Goal: Transaction & Acquisition: Purchase product/service

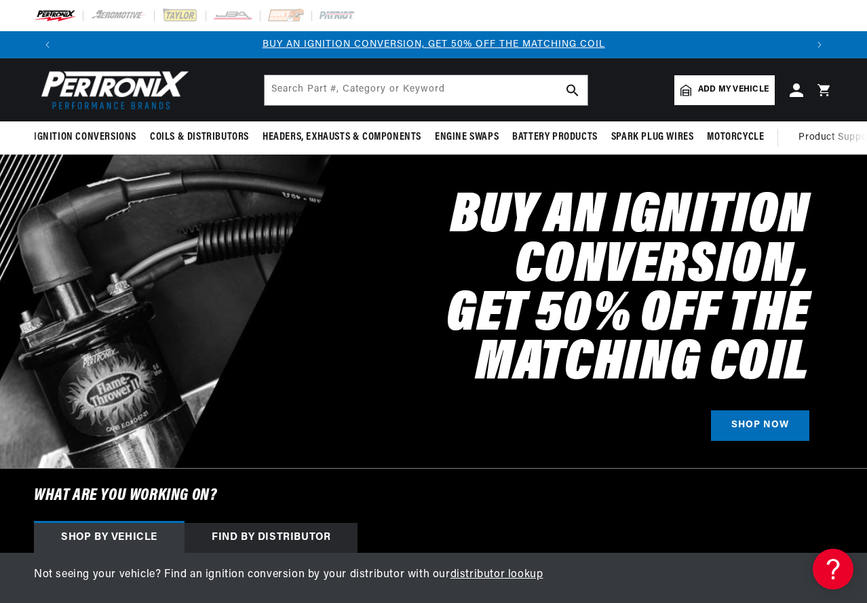
click at [145, 534] on div "Shop by vehicle" at bounding box center [109, 538] width 151 height 30
click at [750, 89] on span "Add my vehicle" at bounding box center [733, 89] width 71 height 13
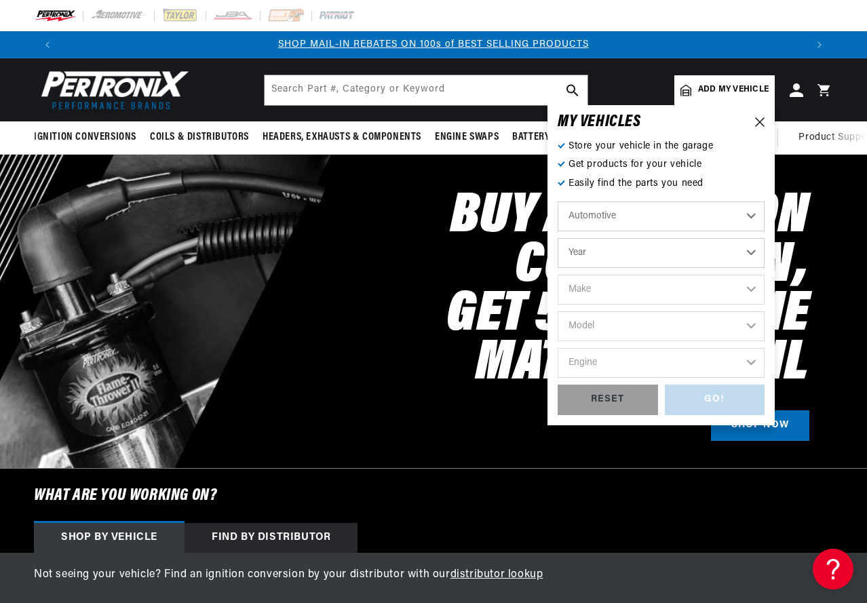
click at [585, 214] on select "Automotive Agricultural Industrial Marine Motorcycle" at bounding box center [661, 217] width 207 height 30
click at [558, 202] on select "Automotive Agricultural Industrial Marine Motorcycle" at bounding box center [661, 217] width 207 height 30
click at [599, 246] on select "Year 2022 2021 2020 2019 2018 2017 2016 2015 2014 2013 2012 2011 2010 2009 2008…" at bounding box center [661, 253] width 207 height 30
select select "1966"
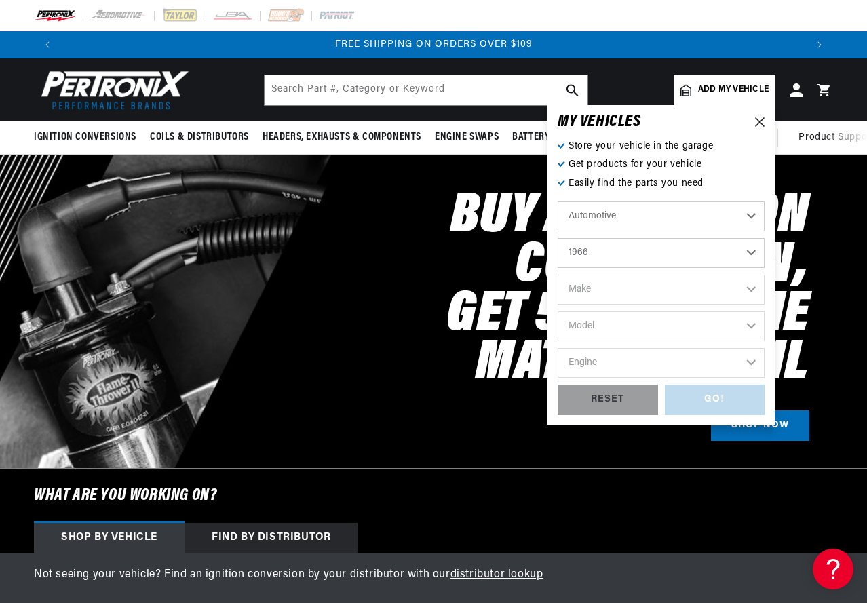
click at [558, 238] on select "Year 2022 2021 2020 2019 2018 2017 2016 2015 2014 2013 2012 2011 2010 2009 2008…" at bounding box center [661, 253] width 207 height 30
select select "1966"
click at [609, 287] on select "Make Alfa Romeo American Motors Aston Martin Austin Austin Healey Avanti Bentle…" at bounding box center [661, 290] width 207 height 30
select select "Oldsmobile"
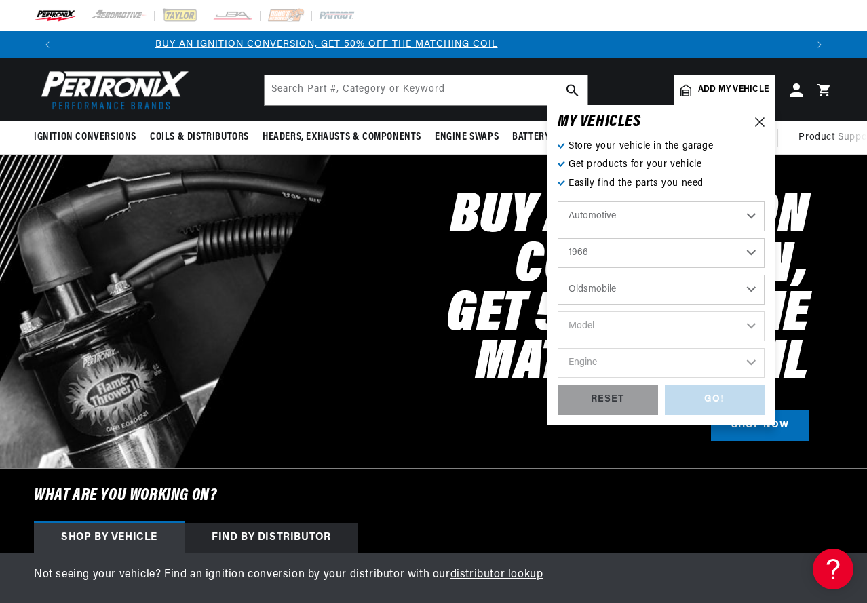
click at [558, 275] on select "Make Alfa Romeo American Motors Aston Martin Austin Austin Healey Avanti Bentle…" at bounding box center [661, 290] width 207 height 30
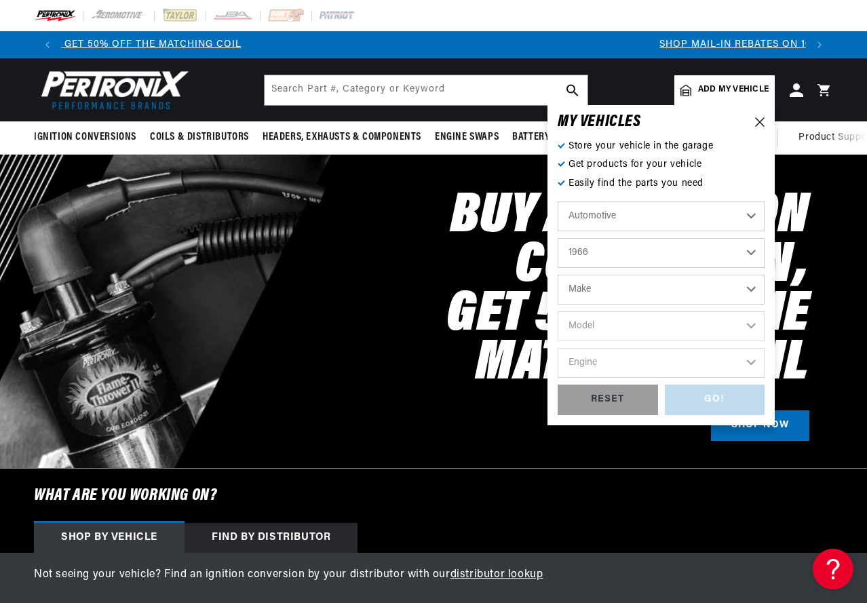
select select "Oldsmobile"
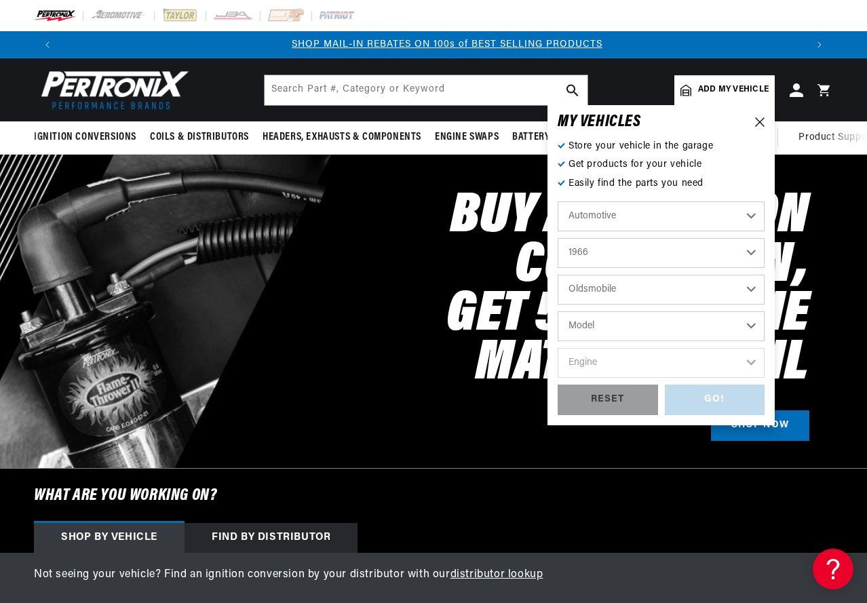
scroll to position [0, 745]
click at [593, 318] on select "Model 98 442 Cutlass Delta 88 Dynamic 88 F85 Jetstar 88 Starfire Toronado Vista…" at bounding box center [661, 326] width 207 height 30
select select "Toronado"
click at [558, 311] on select "Model 98 442 Cutlass Delta 88 Dynamic 88 F85 Jetstar 88 Starfire Toronado Vista…" at bounding box center [661, 326] width 207 height 30
select select "Toronado"
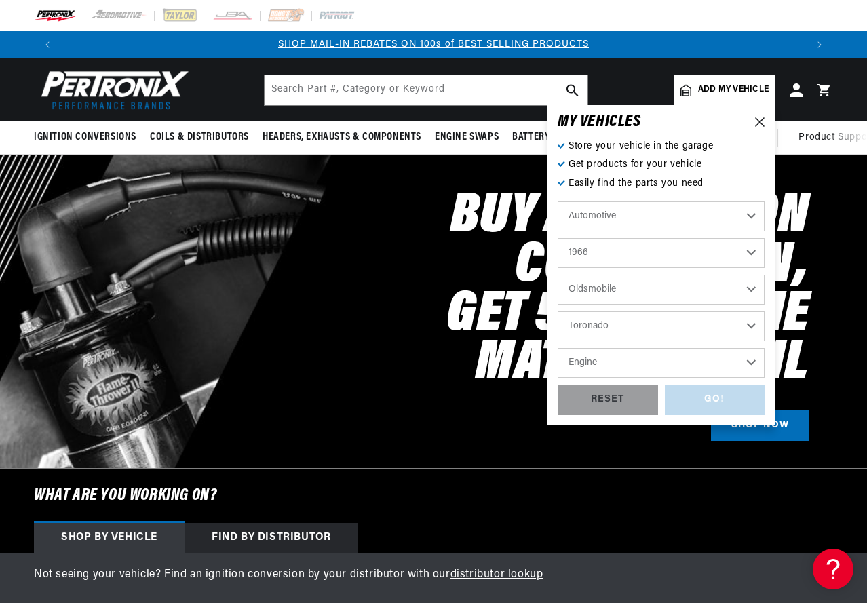
click at [594, 362] on select "Engine 7.5L 425cid / 7.0L" at bounding box center [661, 363] width 207 height 30
select select "425cid-7.0L"
click at [558, 348] on select "Engine 7.5L 425cid / 7.0L" at bounding box center [661, 363] width 207 height 30
select select "425cid-7.0L"
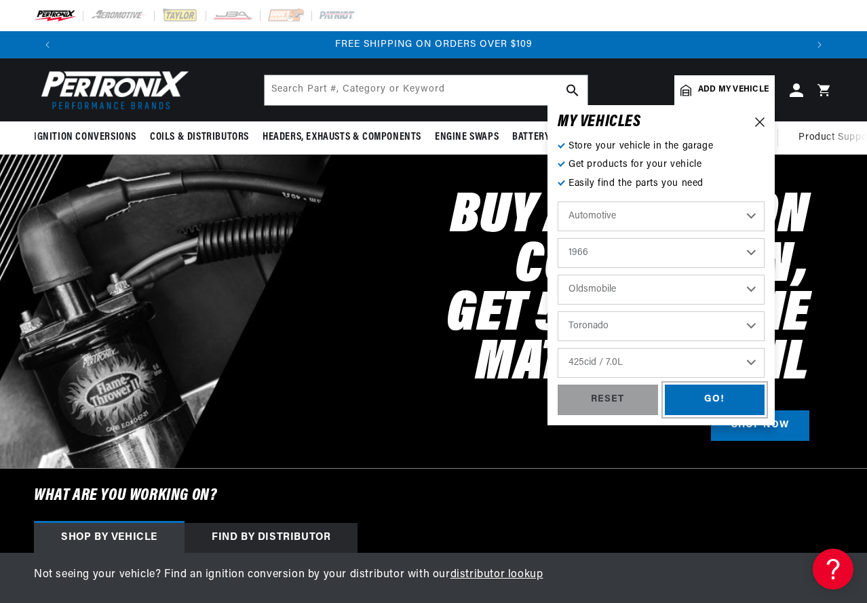
click at [724, 397] on div "GO!" at bounding box center [715, 400] width 100 height 31
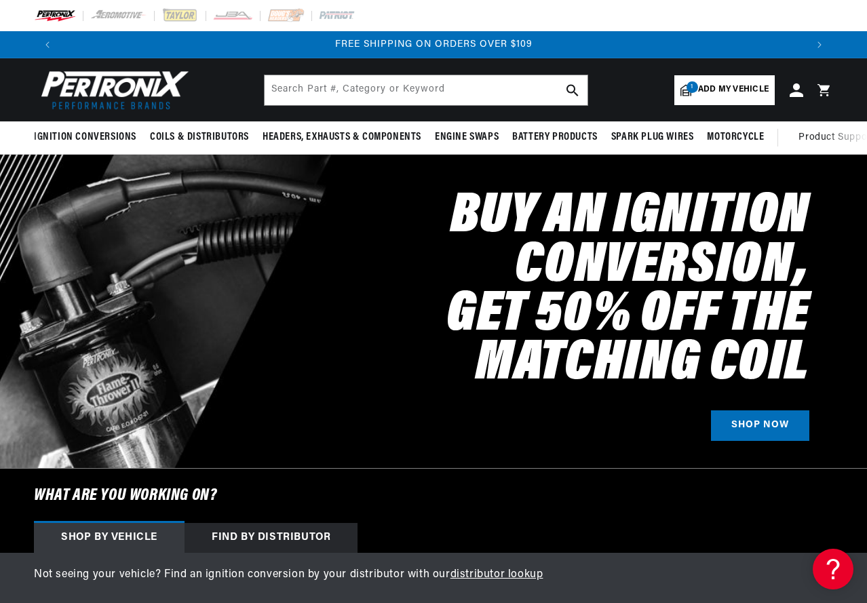
select select "1966"
select select "Oldsmobile"
select select "Toronado"
select select "425cid-7.0L"
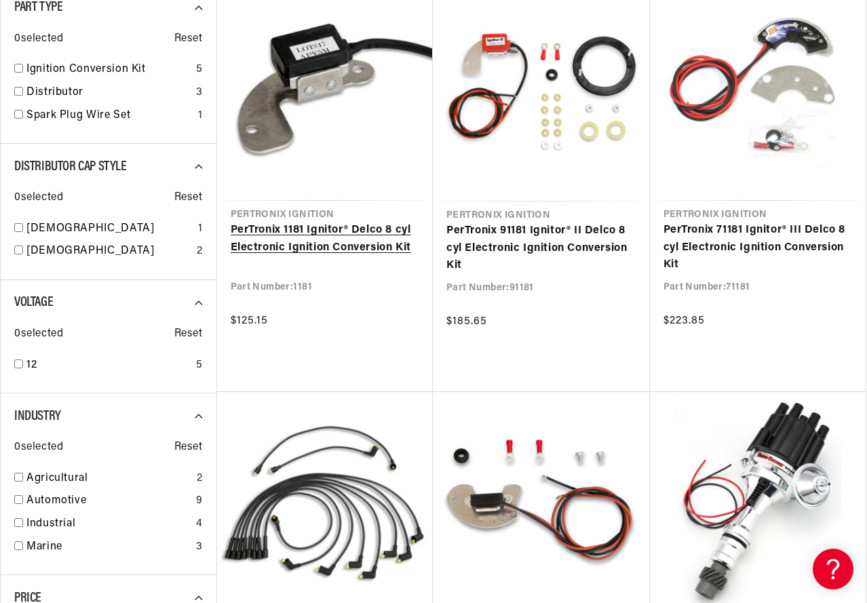
scroll to position [0, 1490]
click at [296, 228] on link "PerTronix 1181 Ignitor® Delco 8 cyl Electronic Ignition Conversion Kit" at bounding box center [325, 239] width 189 height 35
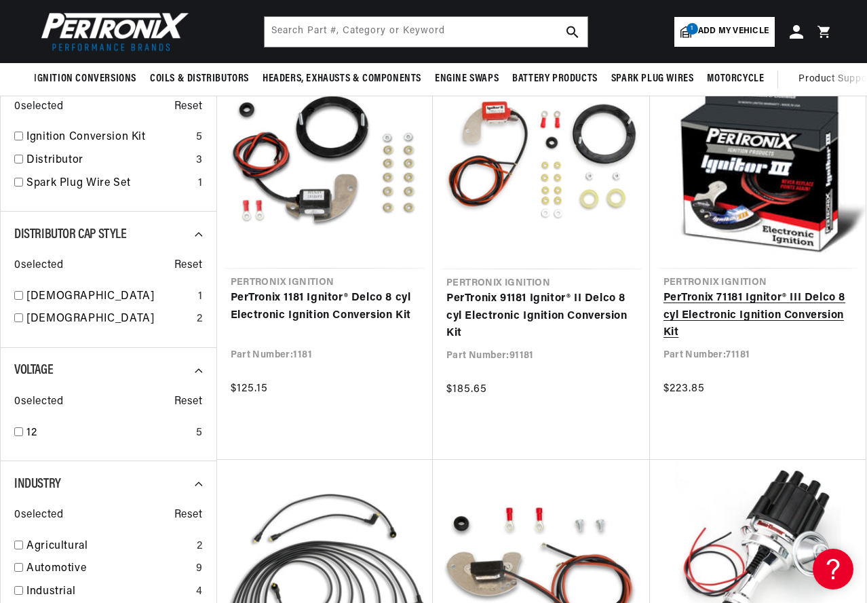
scroll to position [0, 745]
click at [756, 294] on link "PerTronix 71181 Ignitor® III Delco 8 cyl Electronic Ignition Conversion Kit" at bounding box center [758, 316] width 189 height 52
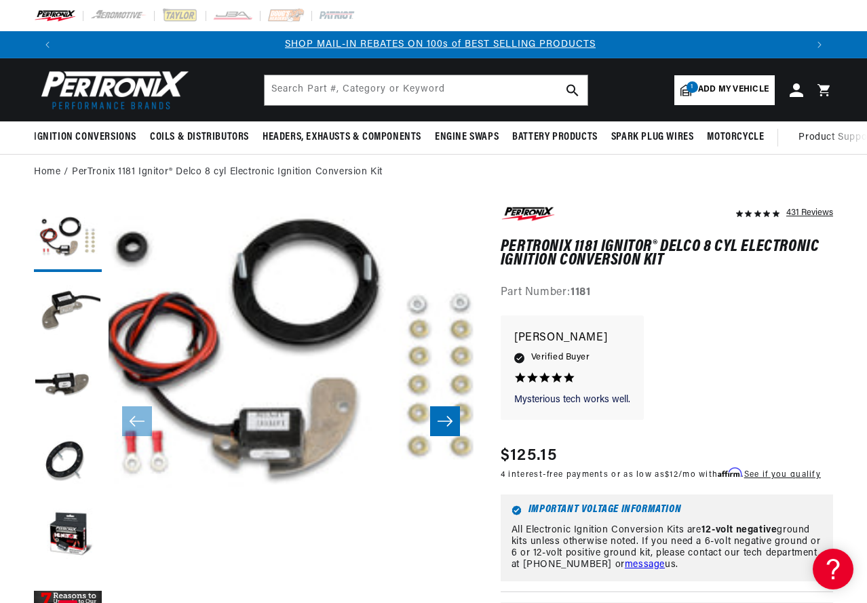
scroll to position [0, 745]
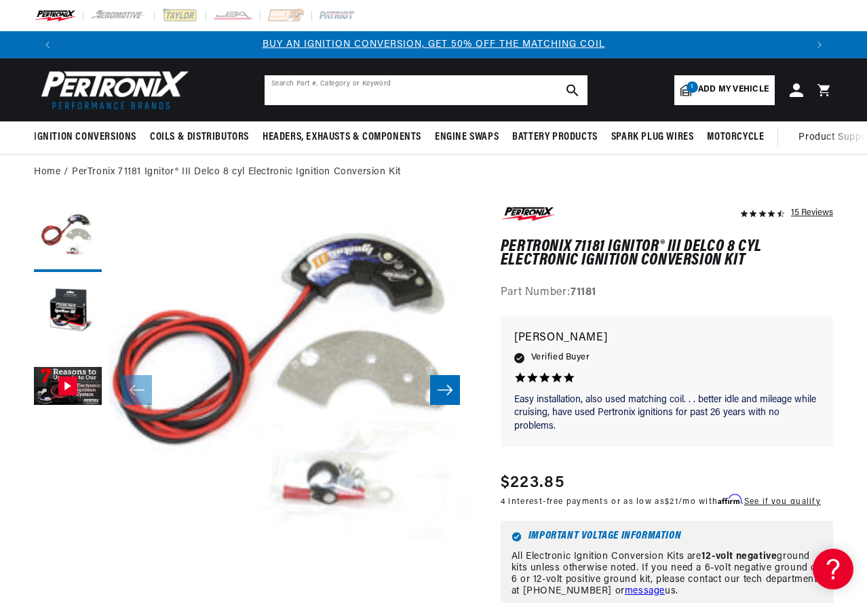
click at [301, 87] on input "text" at bounding box center [426, 90] width 323 height 30
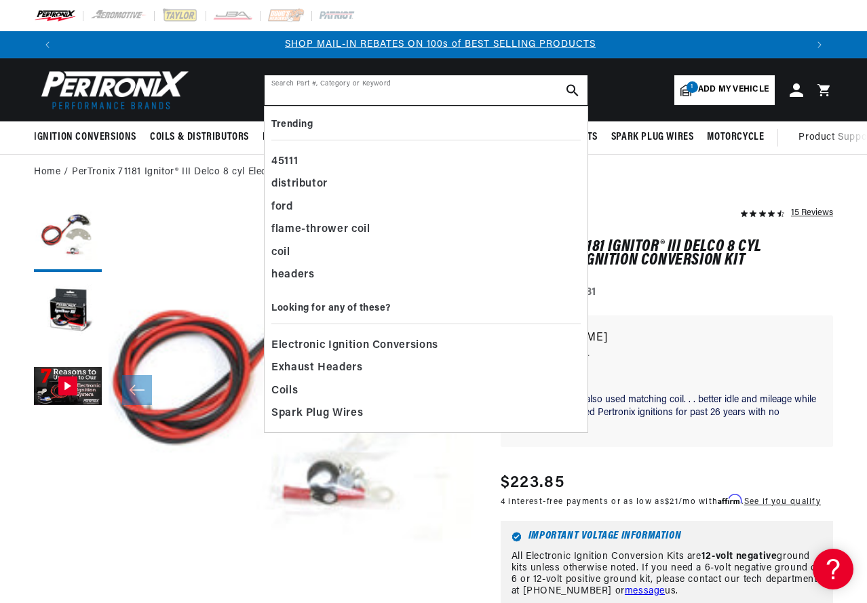
scroll to position [0, 745]
click at [295, 248] on div "coil" at bounding box center [425, 253] width 309 height 23
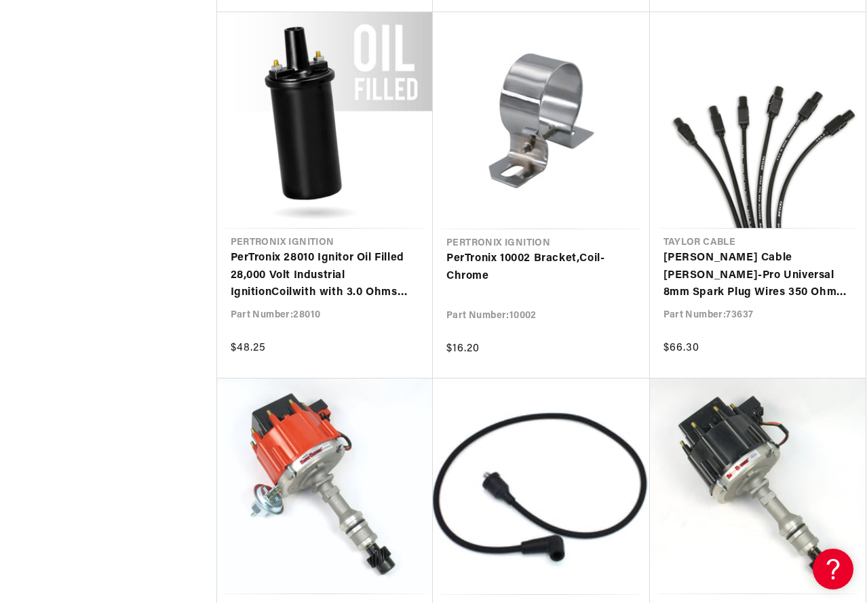
scroll to position [2510, 0]
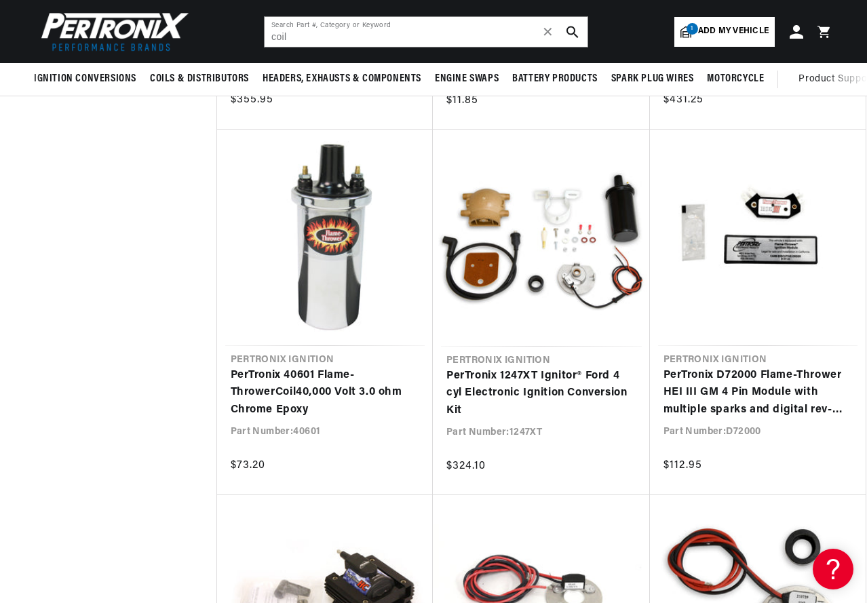
scroll to position [0, 745]
